Goal: Complete application form

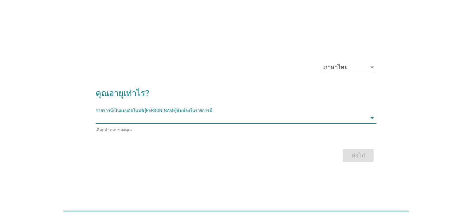
click at [136, 113] on input "รายการนี้เป็นแบบอัตโนมัติ คุณสามารถพิมพ์ลงในรายการนี้" at bounding box center [231, 117] width 271 height 11
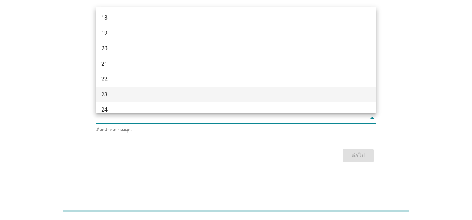
scroll to position [105, 0]
click at [119, 93] on div "30" at bounding box center [224, 96] width 247 height 8
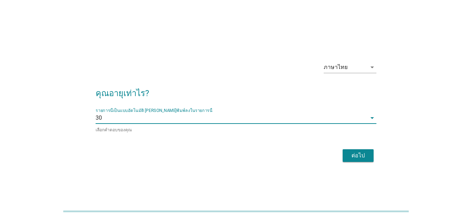
click at [358, 152] on div "ต่อไป" at bounding box center [358, 155] width 20 height 8
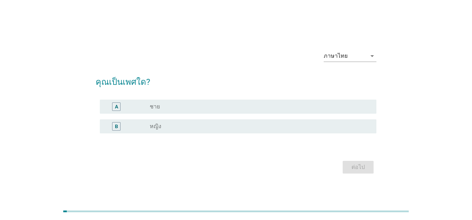
click at [149, 130] on div "B radio_button_unchecked หญิง" at bounding box center [238, 126] width 276 height 14
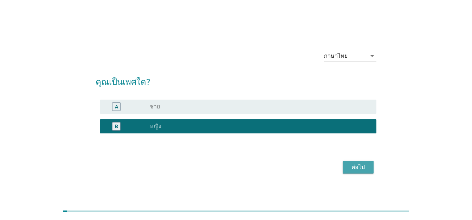
click at [354, 164] on div "ต่อไป" at bounding box center [358, 167] width 20 height 8
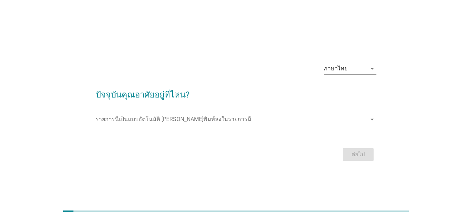
click at [161, 116] on input "รายการนี้เป็นแบบอัตโนมัติ คุณสามารถพิมพ์ลงในรายการนี้" at bounding box center [231, 118] width 271 height 11
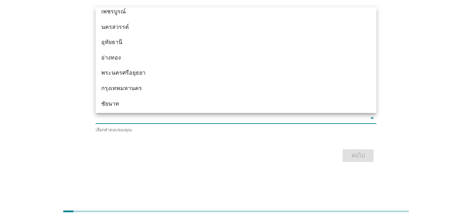
scroll to position [597, 0]
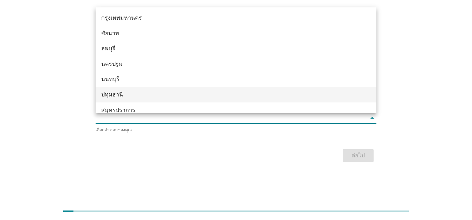
click at [124, 94] on div "ปทุมธานี" at bounding box center [224, 94] width 247 height 8
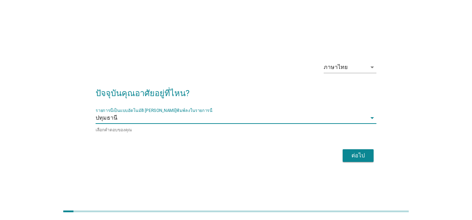
click at [361, 155] on div "ต่อไป" at bounding box center [358, 155] width 20 height 8
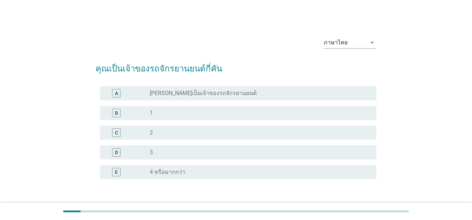
click at [152, 117] on div "radio_button_unchecked 1" at bounding box center [260, 113] width 221 height 8
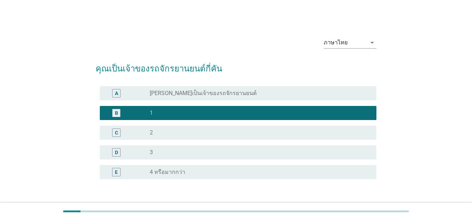
scroll to position [50, 0]
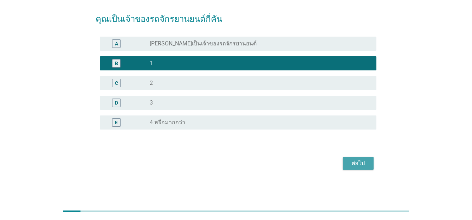
click at [363, 165] on div "ต่อไป" at bounding box center [358, 163] width 20 height 8
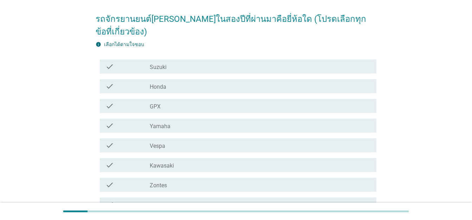
scroll to position [0, 0]
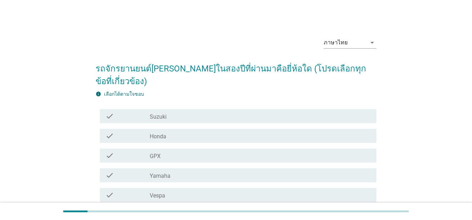
click at [195, 171] on div "check_box_outline_blank Yamaha" at bounding box center [260, 175] width 221 height 8
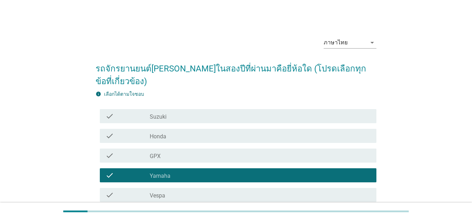
scroll to position [150, 0]
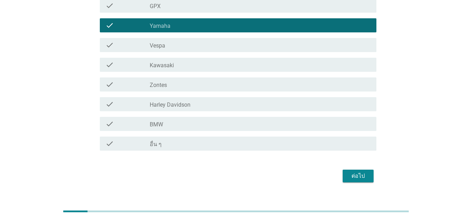
click at [360, 169] on button "ต่อไป" at bounding box center [357, 175] width 31 height 13
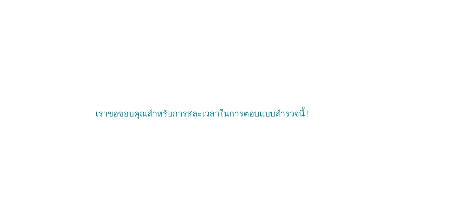
scroll to position [0, 0]
